Goal: Task Accomplishment & Management: Complete application form

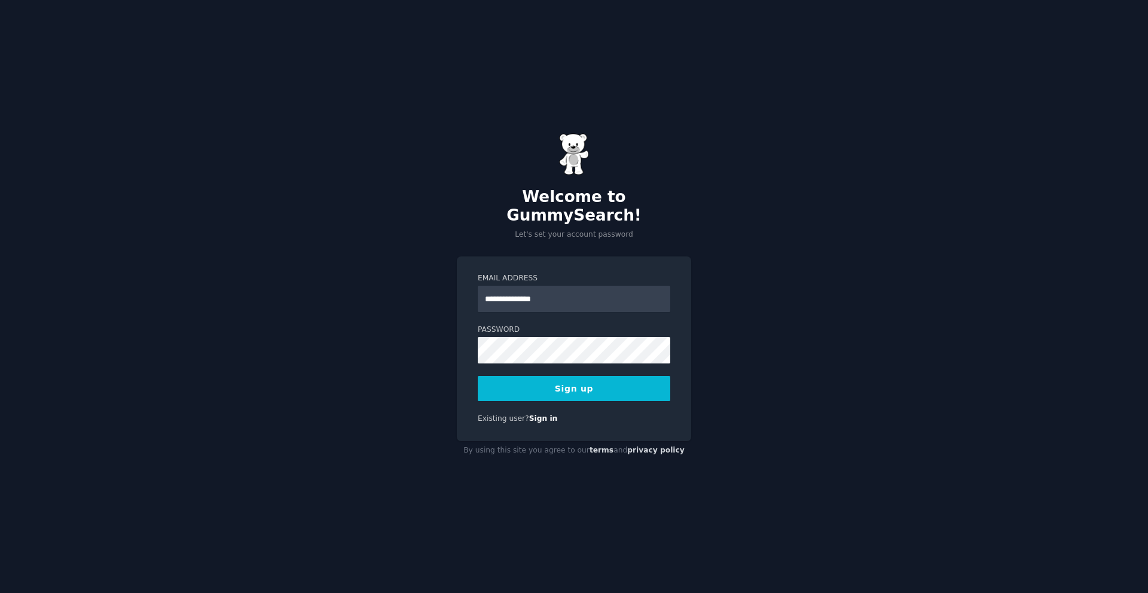
type input "**********"
click at [401, 335] on div "**********" at bounding box center [574, 296] width 1148 height 593
click at [538, 383] on button "Sign up" at bounding box center [574, 388] width 192 height 25
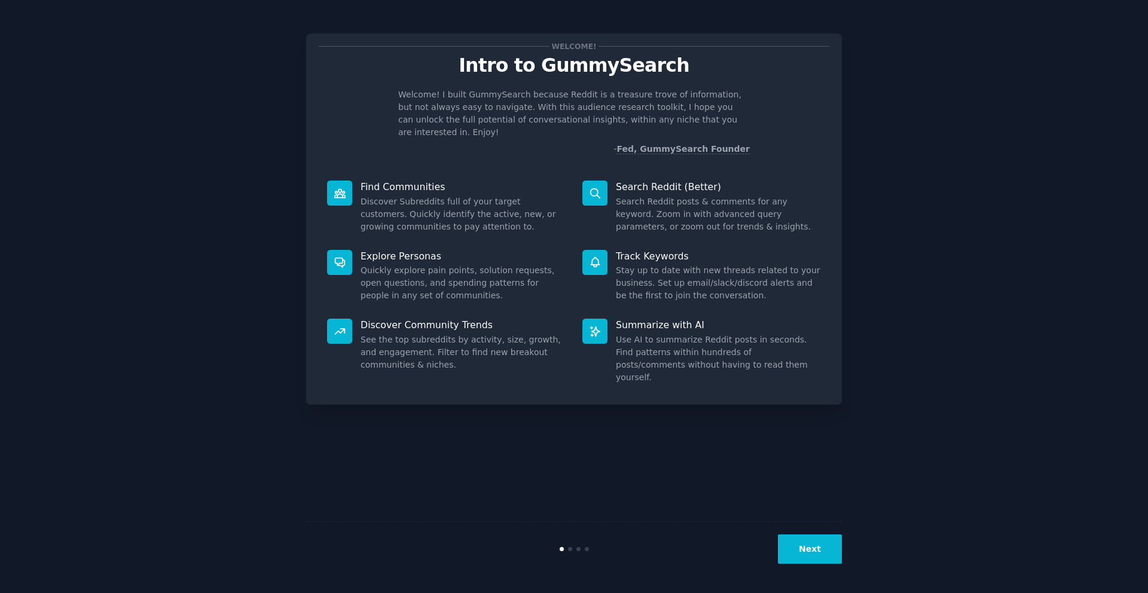
click at [795, 550] on button "Next" at bounding box center [810, 548] width 64 height 29
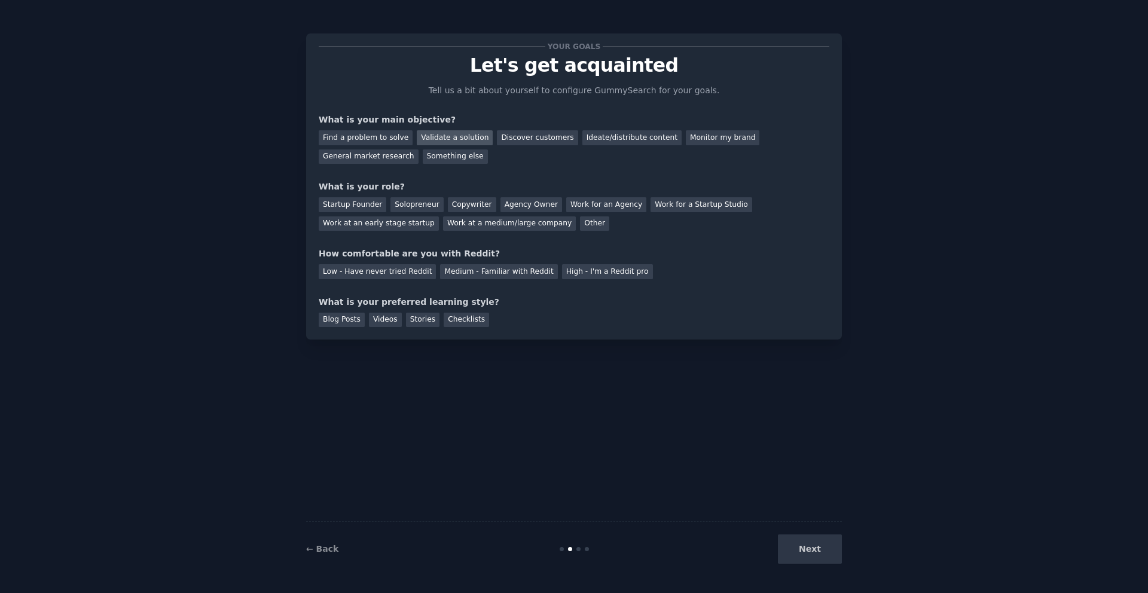
click at [460, 137] on div "Validate a solution" at bounding box center [455, 137] width 76 height 15
click at [609, 141] on div "Ideate/distribute content" at bounding box center [631, 137] width 99 height 15
click at [439, 135] on div "Validate a solution" at bounding box center [455, 137] width 76 height 15
click at [378, 224] on div "Work at an early stage startup" at bounding box center [379, 223] width 120 height 15
click at [524, 270] on div "Medium - Familiar with Reddit" at bounding box center [498, 271] width 117 height 15
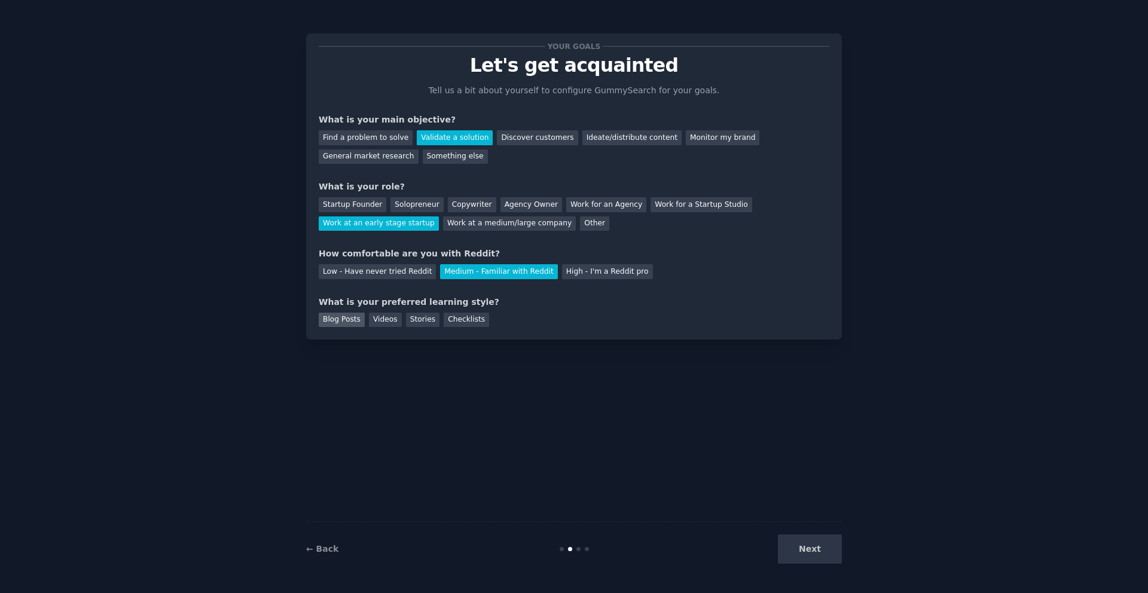
click at [339, 317] on div "Blog Posts" at bounding box center [342, 320] width 46 height 15
click at [472, 322] on div "Checklists" at bounding box center [466, 320] width 45 height 15
click at [811, 545] on button "Next" at bounding box center [810, 548] width 64 height 29
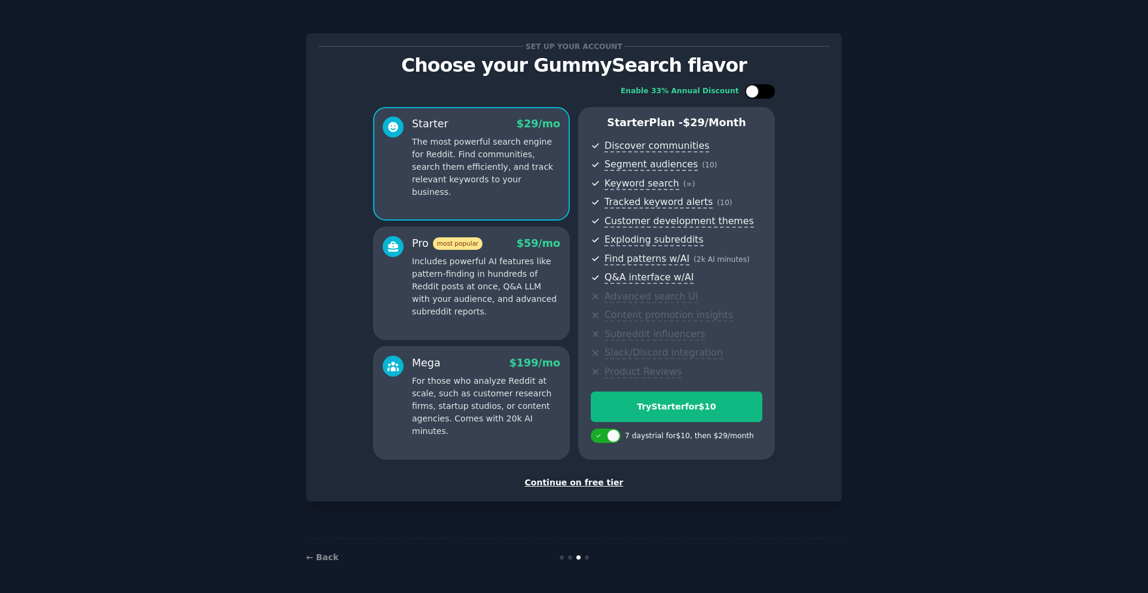
click at [753, 97] on div at bounding box center [751, 91] width 13 height 13
click at [766, 93] on div at bounding box center [767, 91] width 13 height 13
checkbox input "false"
